Goal: Information Seeking & Learning: Learn about a topic

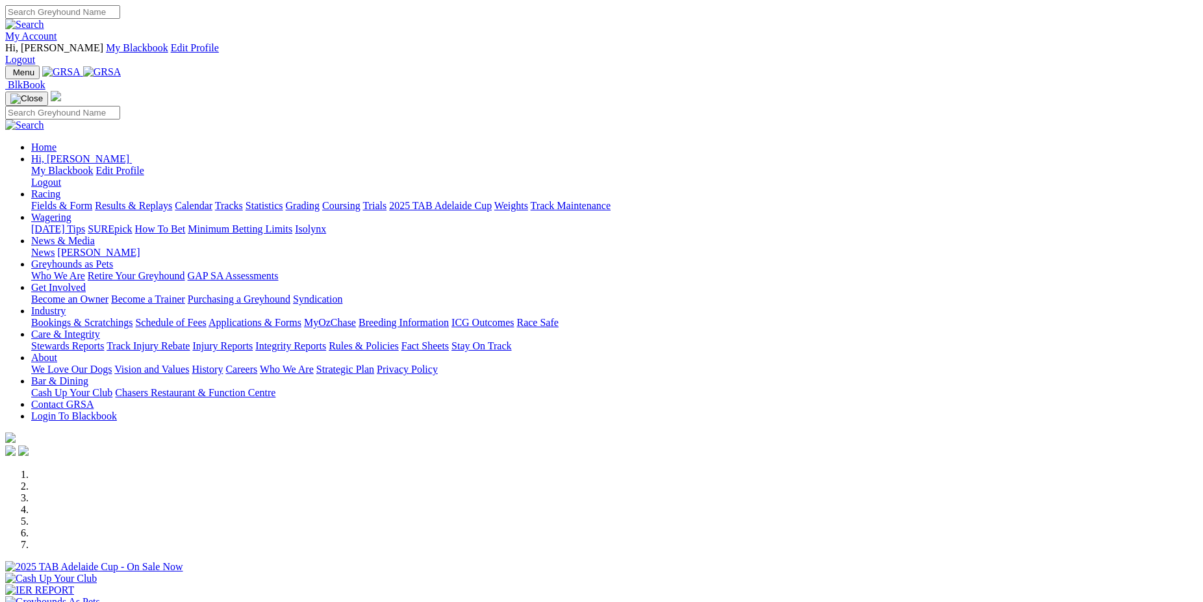
click at [60, 188] on link "Racing" at bounding box center [45, 193] width 29 height 11
click at [283, 200] on link "Statistics" at bounding box center [265, 205] width 38 height 11
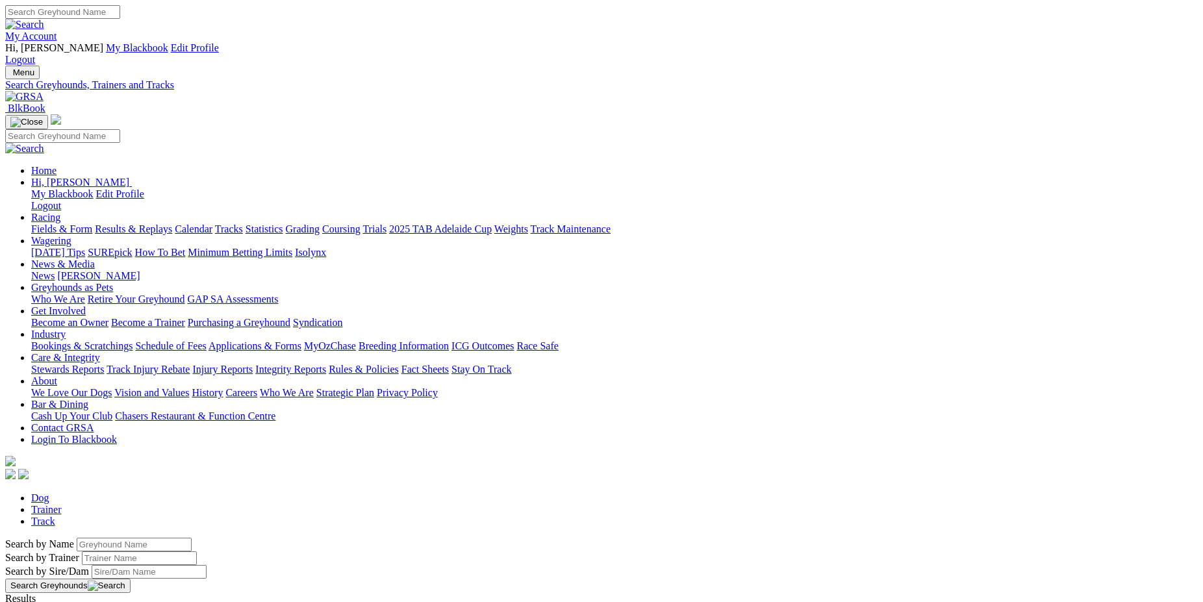
click at [192, 538] on input "Search by Greyhound name" at bounding box center [134, 545] width 115 height 14
type input "fish to fry"
click at [53, 601] on link "Fish To Fry" at bounding box center [29, 610] width 48 height 11
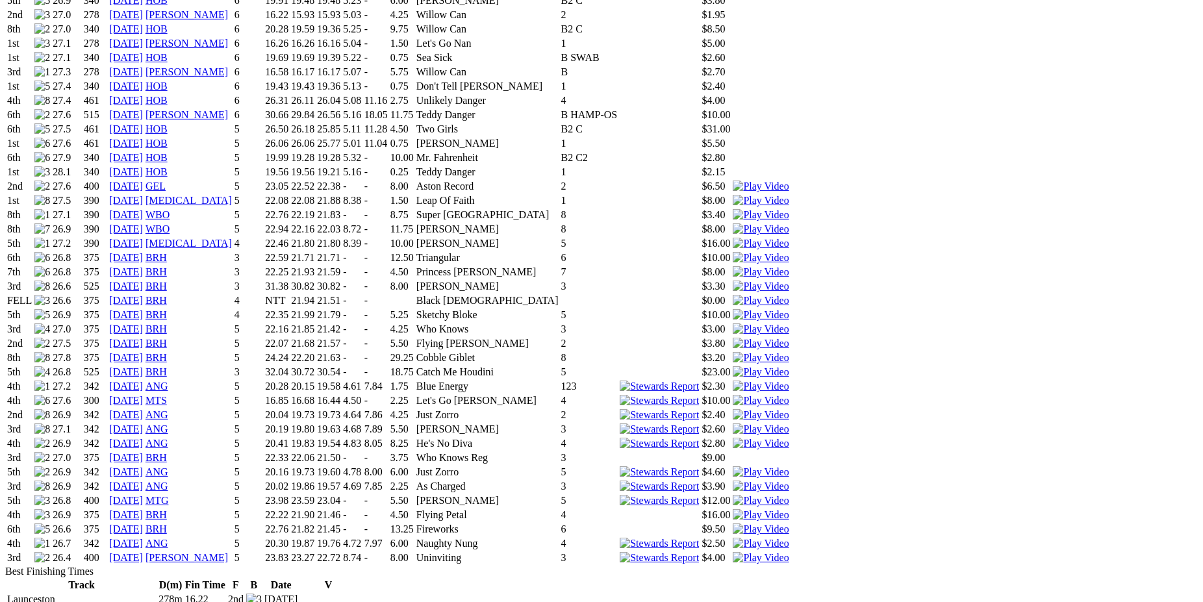
scroll to position [1129, 0]
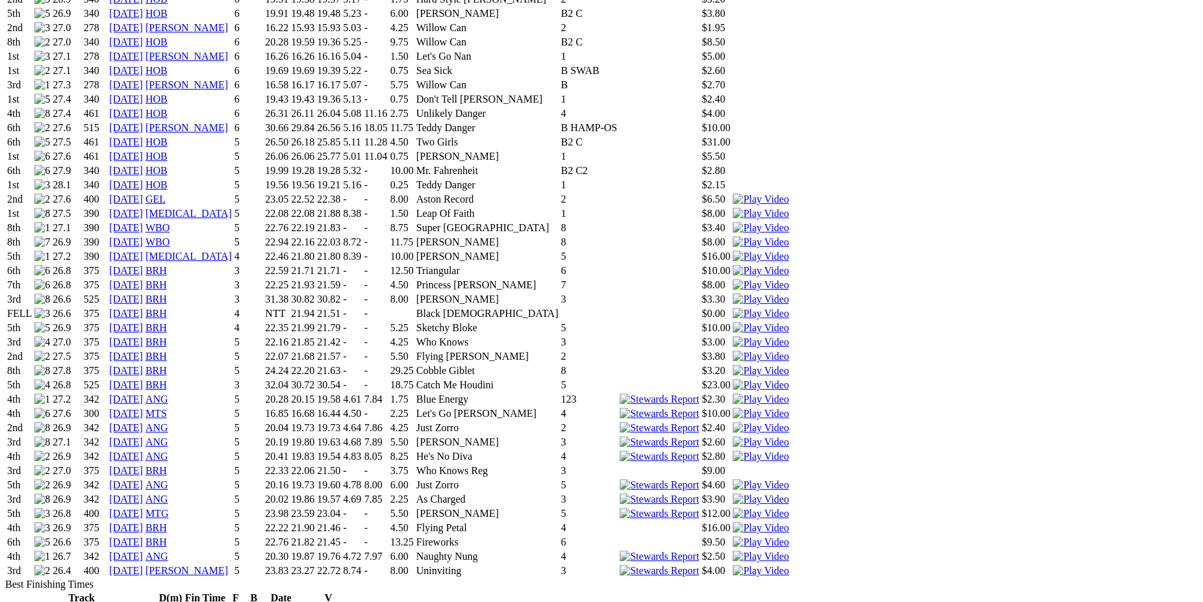
click at [699, 565] on img at bounding box center [659, 571] width 79 height 12
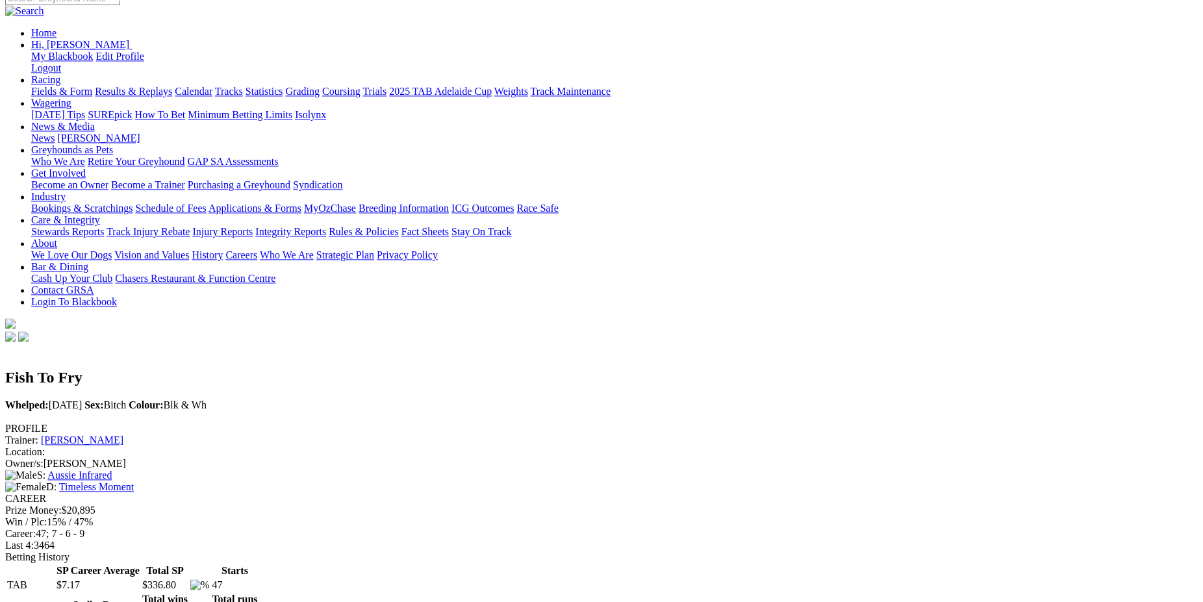
scroll to position [0, 0]
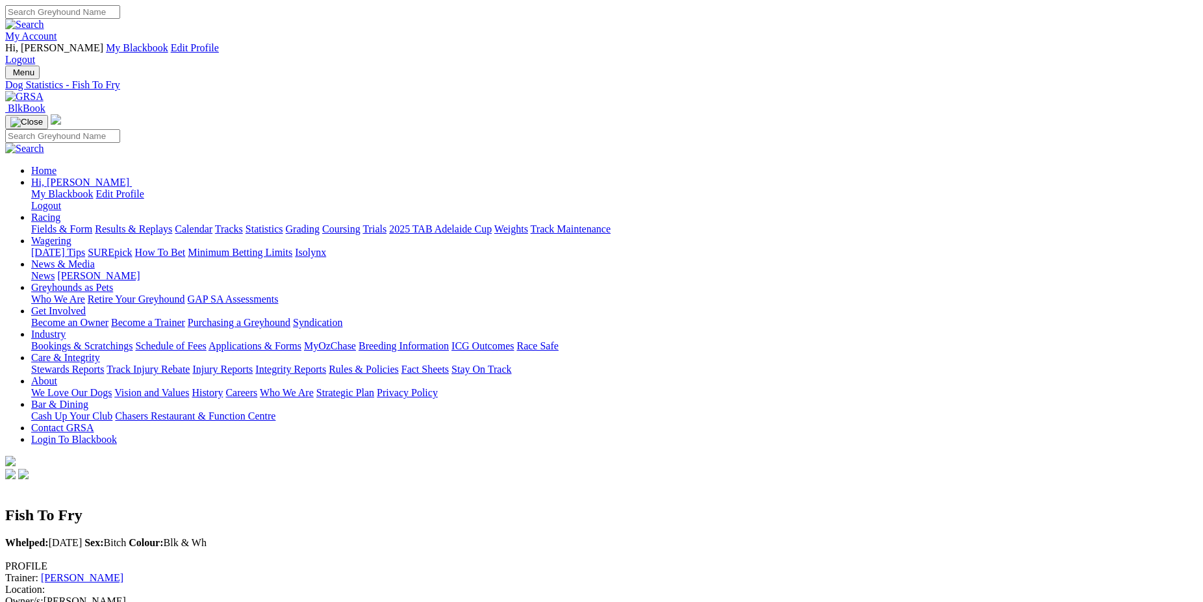
click at [92, 223] on link "Fields & Form" at bounding box center [61, 228] width 61 height 11
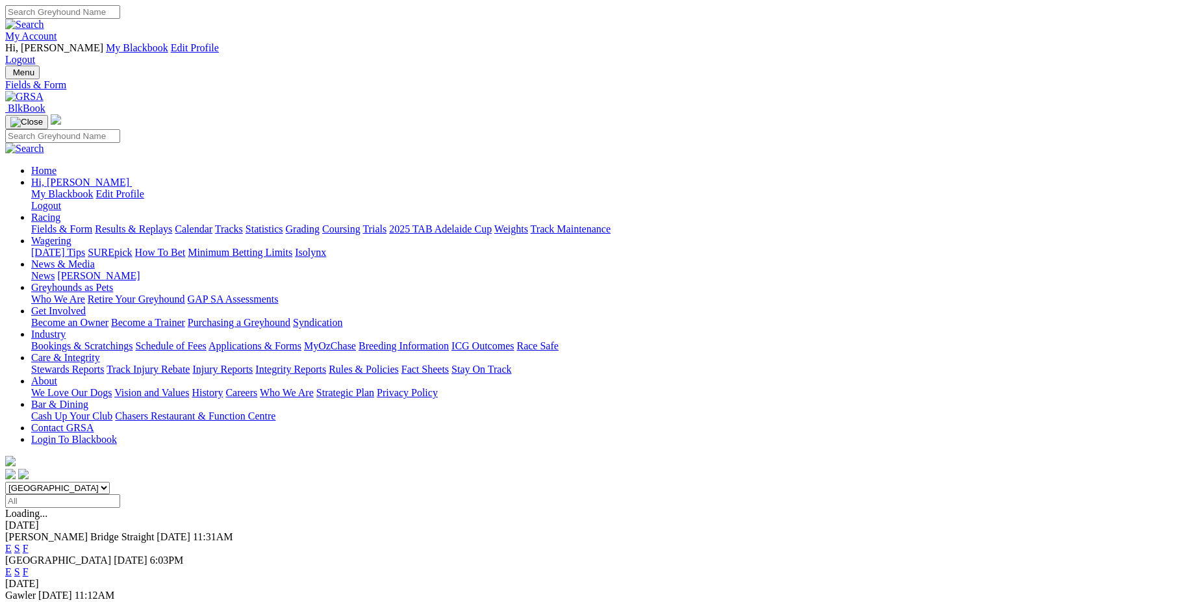
click at [29, 543] on link "F" at bounding box center [26, 548] width 6 height 11
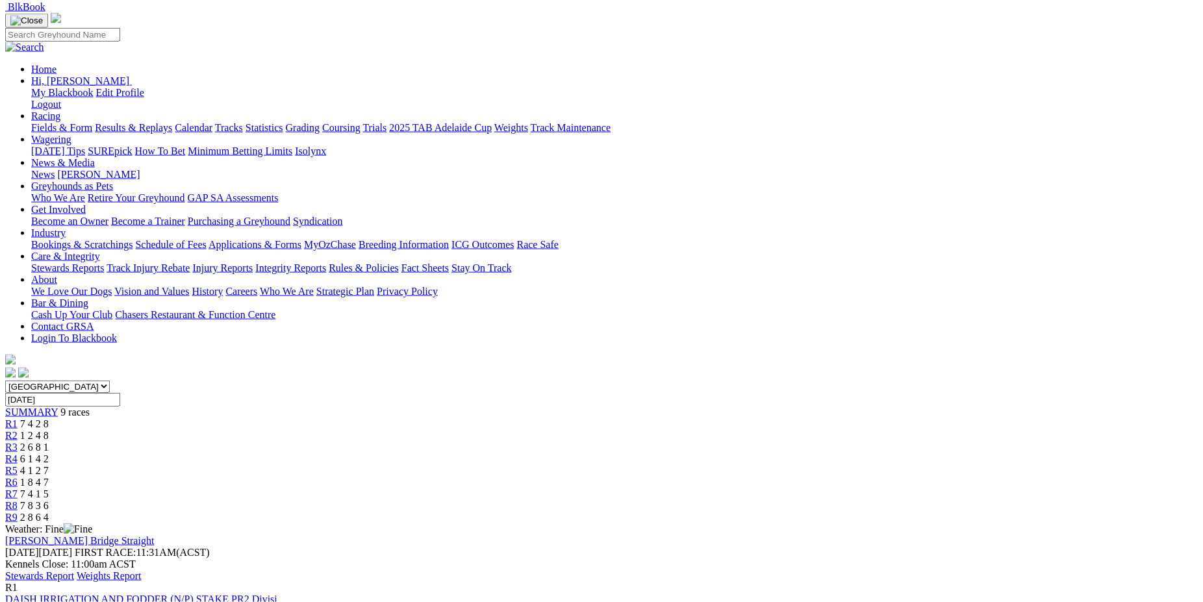
scroll to position [105, 0]
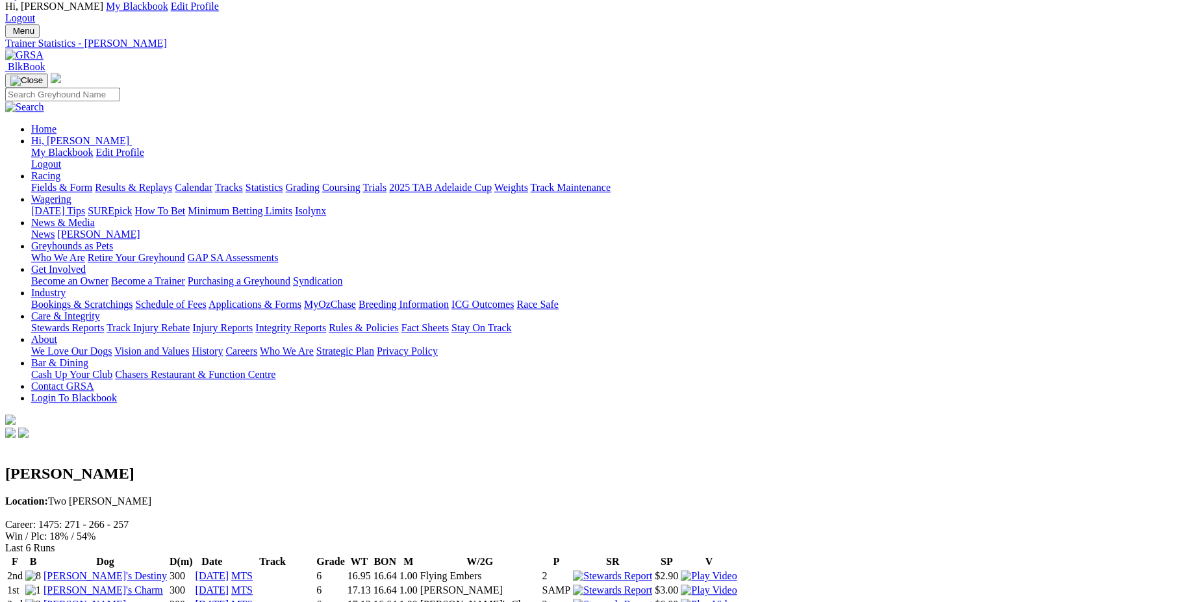
scroll to position [38, 0]
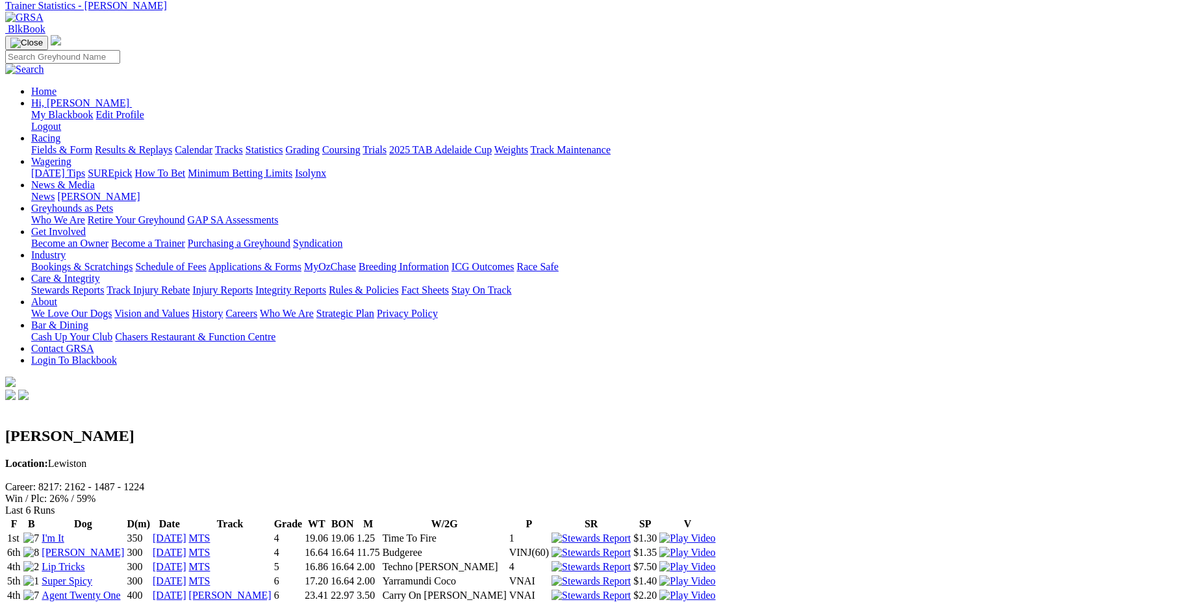
scroll to position [87, 0]
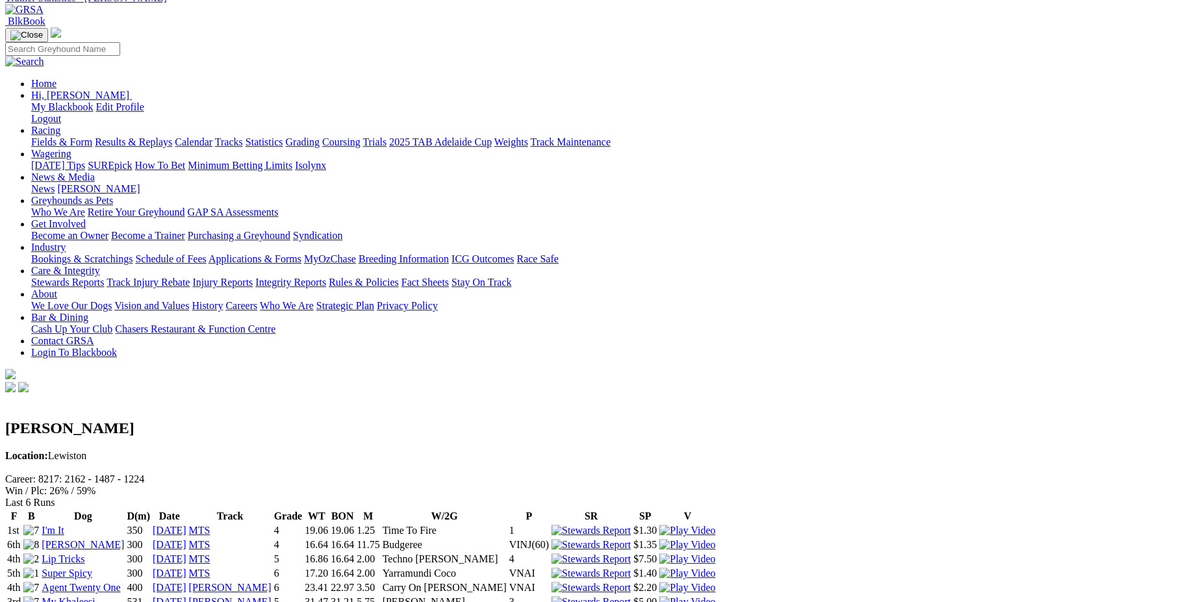
click at [283, 136] on link "Statistics" at bounding box center [265, 141] width 38 height 11
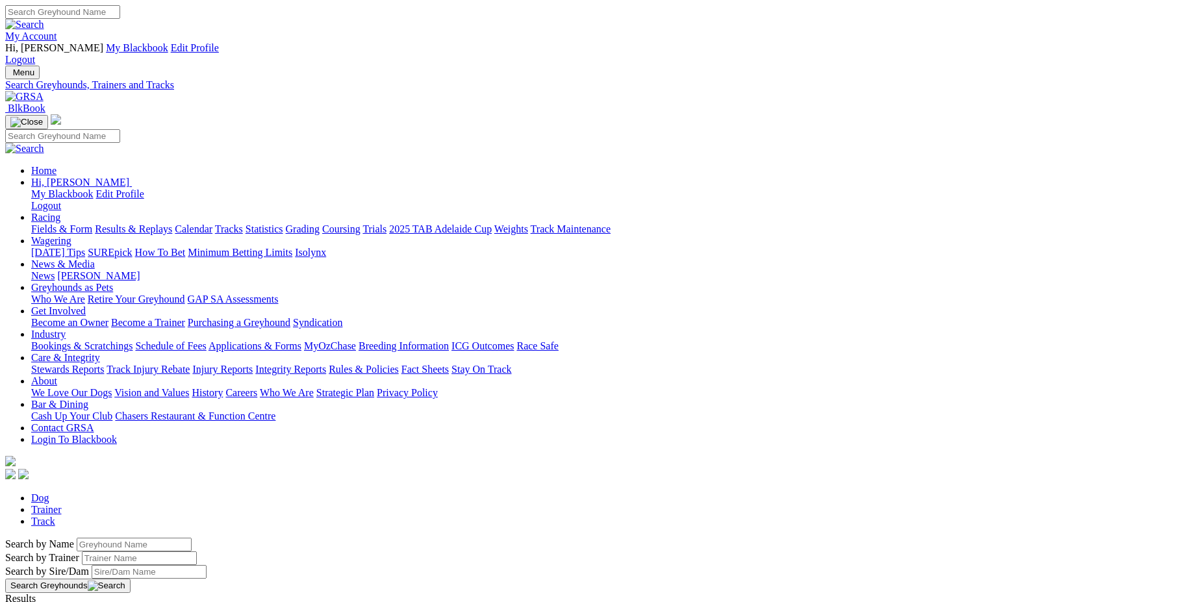
click at [192, 538] on input "Search by Greyhound name" at bounding box center [134, 545] width 115 height 14
type input "emerley wizard"
click at [73, 601] on link "Emerley Wizard" at bounding box center [39, 610] width 68 height 11
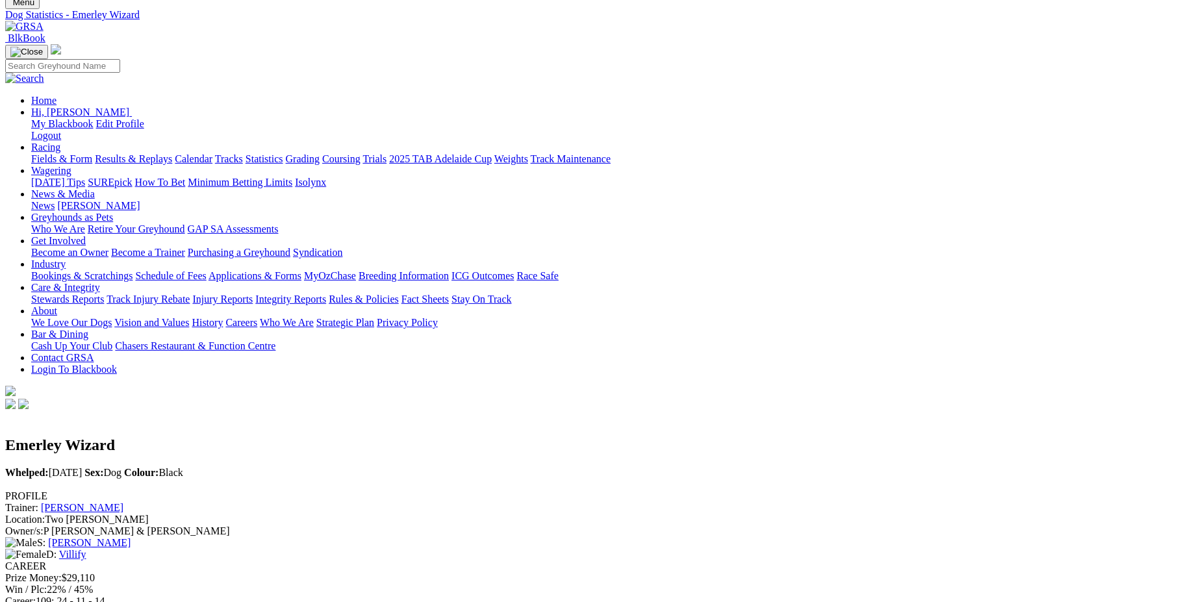
scroll to position [62, 0]
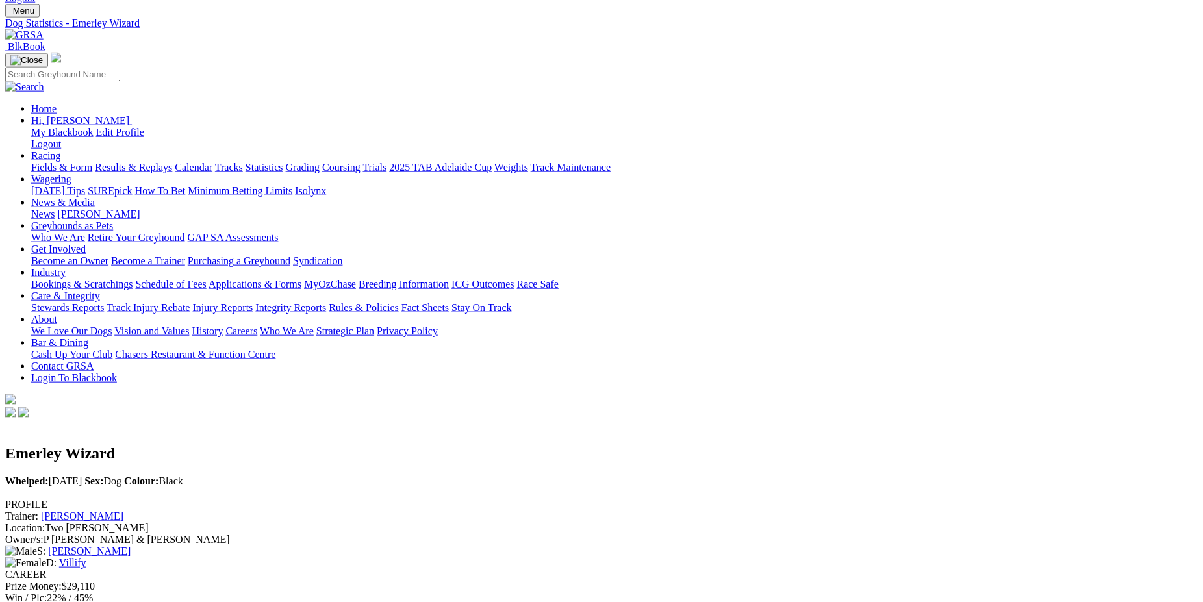
click at [123, 510] on link "[PERSON_NAME]" at bounding box center [82, 515] width 82 height 11
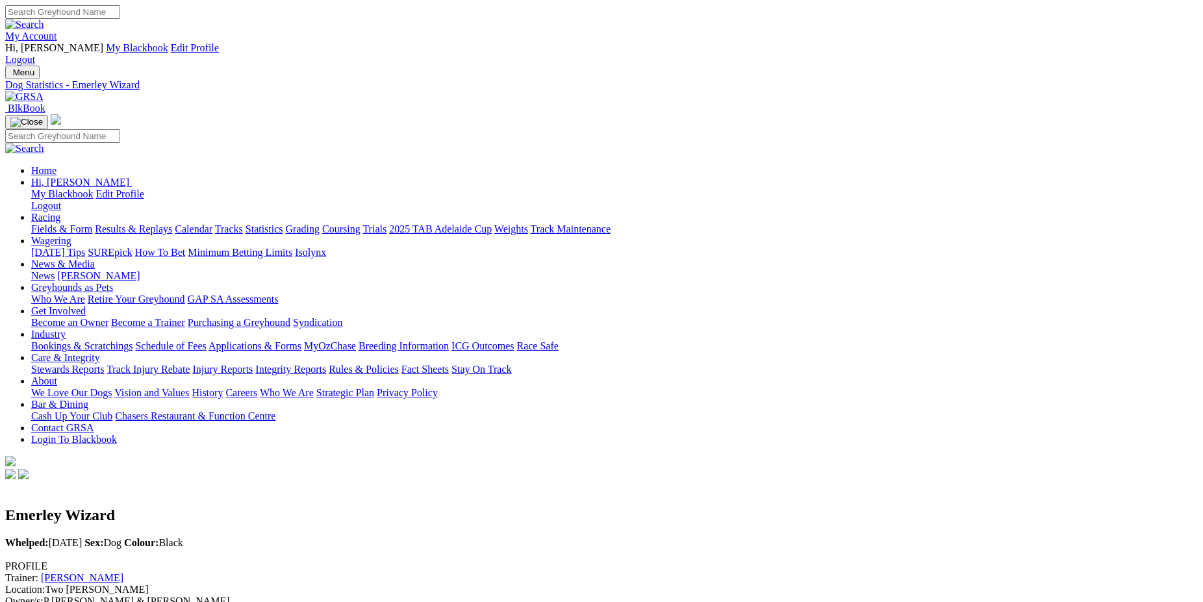
click at [283, 223] on link "Statistics" at bounding box center [265, 228] width 38 height 11
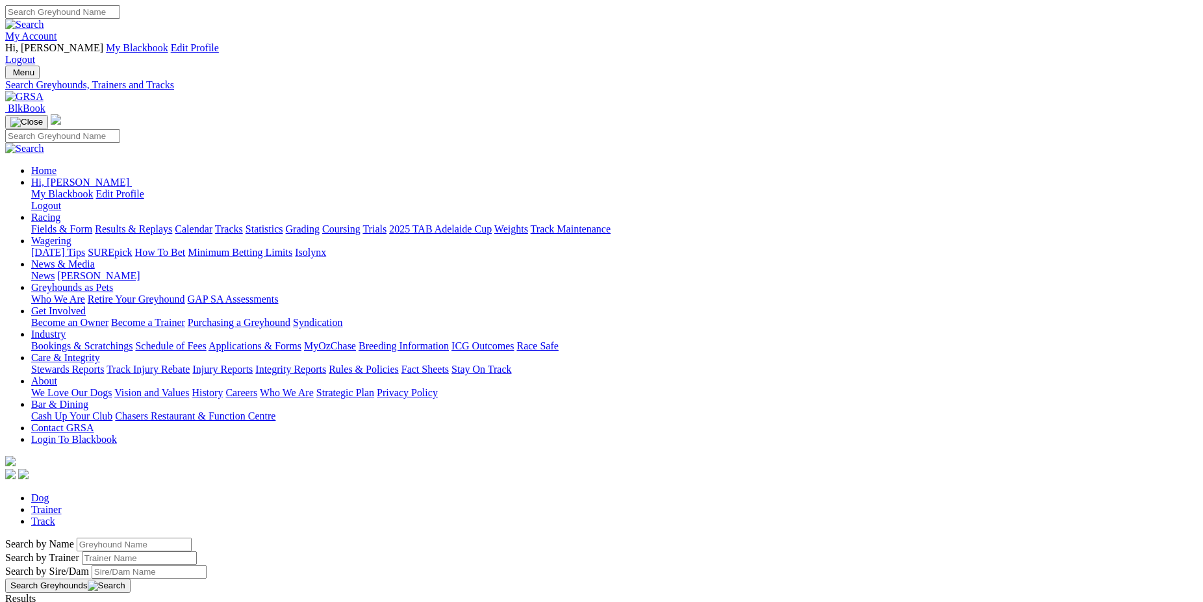
drag, startPoint x: 269, startPoint y: 217, endPoint x: 184, endPoint y: 239, distance: 87.3
click at [184, 538] on input "Search by Greyhound name" at bounding box center [134, 545] width 115 height 14
type input "emerley carlos"
click at [88, 601] on link "[PERSON_NAME]" at bounding box center [46, 610] width 82 height 11
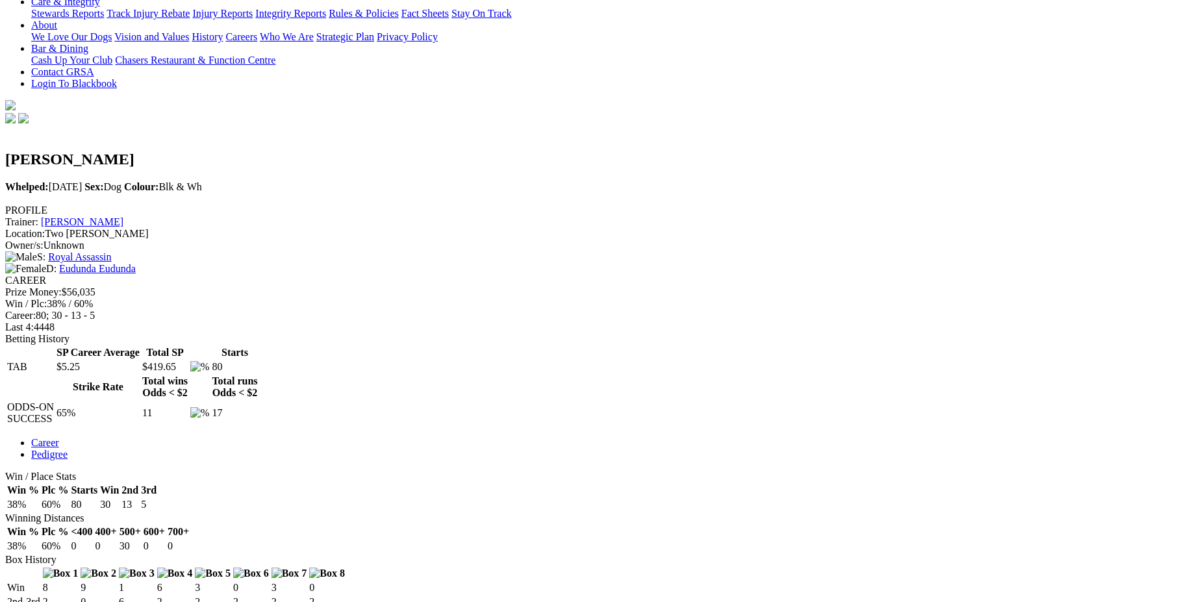
scroll to position [383, 0]
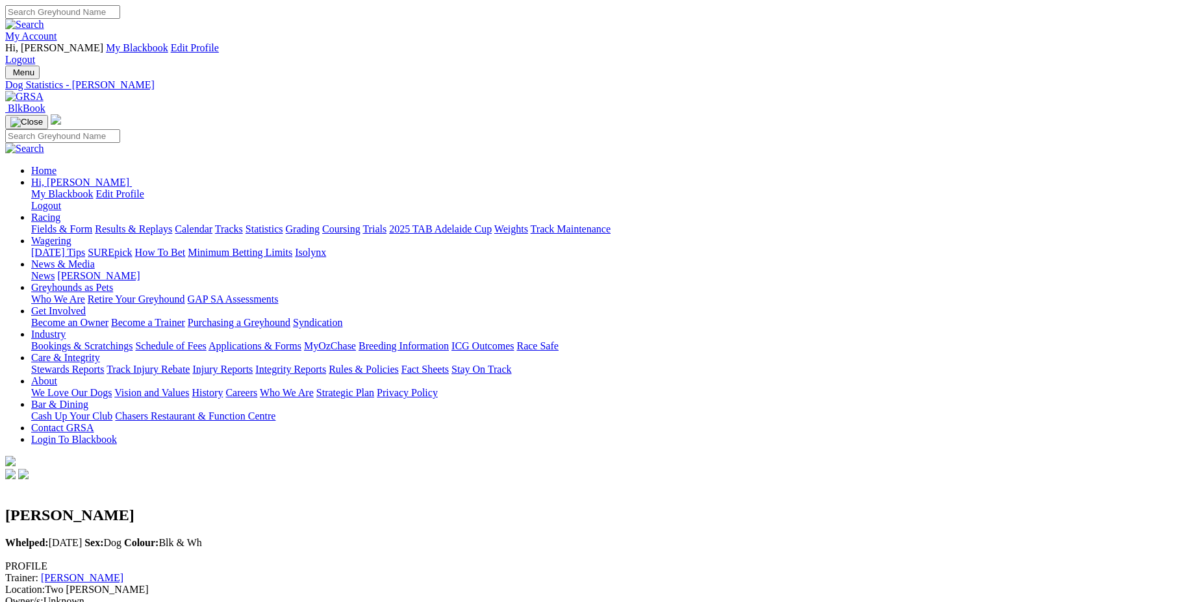
click at [111, 601] on link "Royal Assassin" at bounding box center [79, 612] width 63 height 11
click at [283, 223] on link "Statistics" at bounding box center [265, 228] width 38 height 11
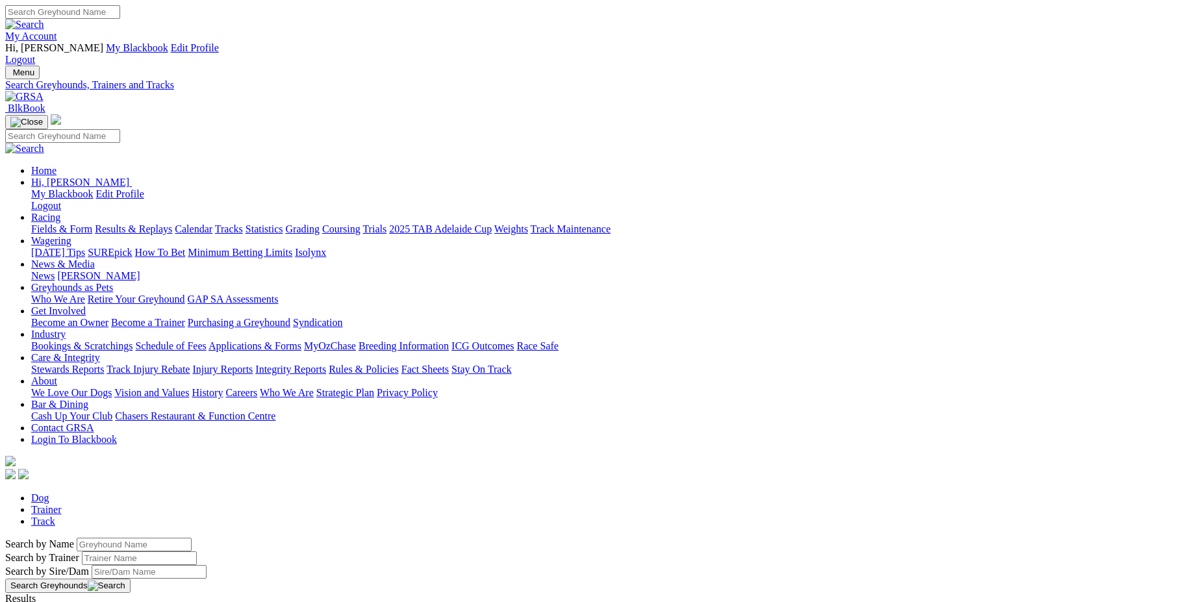
click at [192, 538] on input "Search by Greyhound name" at bounding box center [134, 545] width 115 height 14
type input "emerley who"
